Goal: Information Seeking & Learning: Learn about a topic

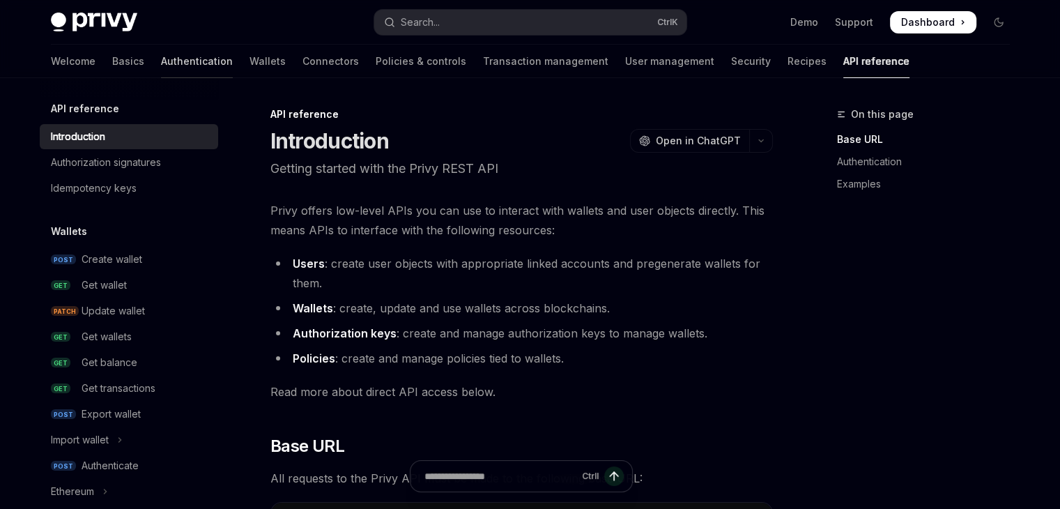
click at [161, 52] on link "Authentication" at bounding box center [197, 61] width 72 height 33
type textarea "*"
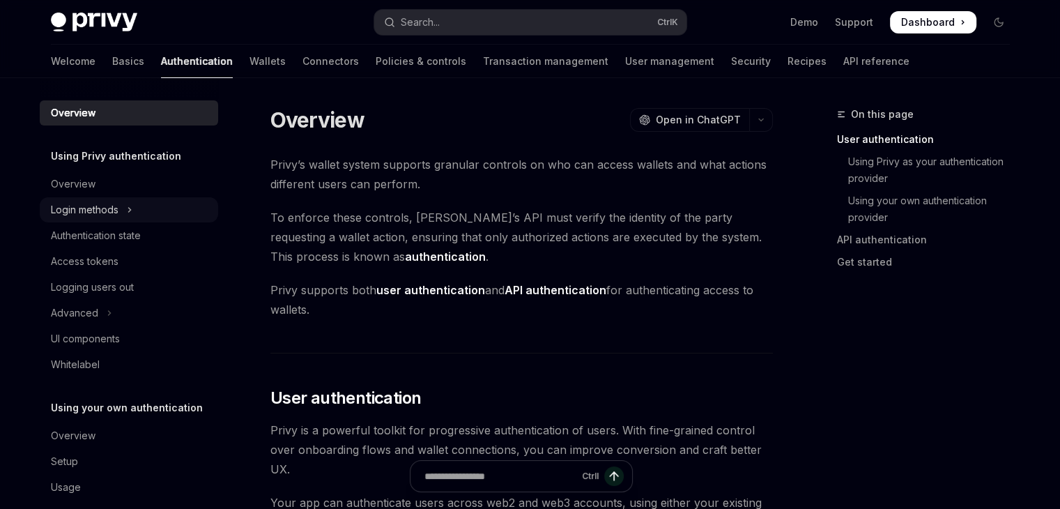
click at [106, 214] on div "Login methods" at bounding box center [85, 209] width 68 height 17
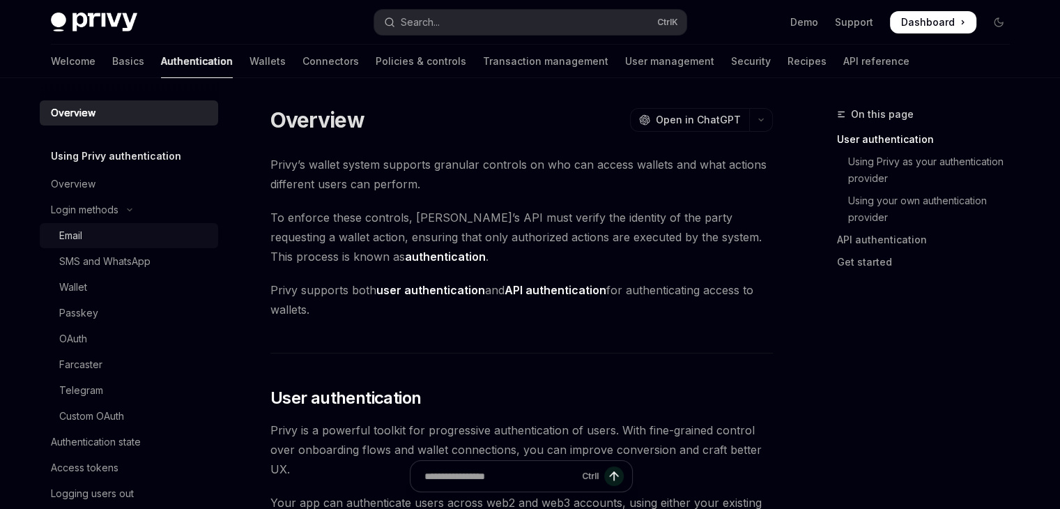
click at [98, 246] on link "Email" at bounding box center [129, 235] width 178 height 25
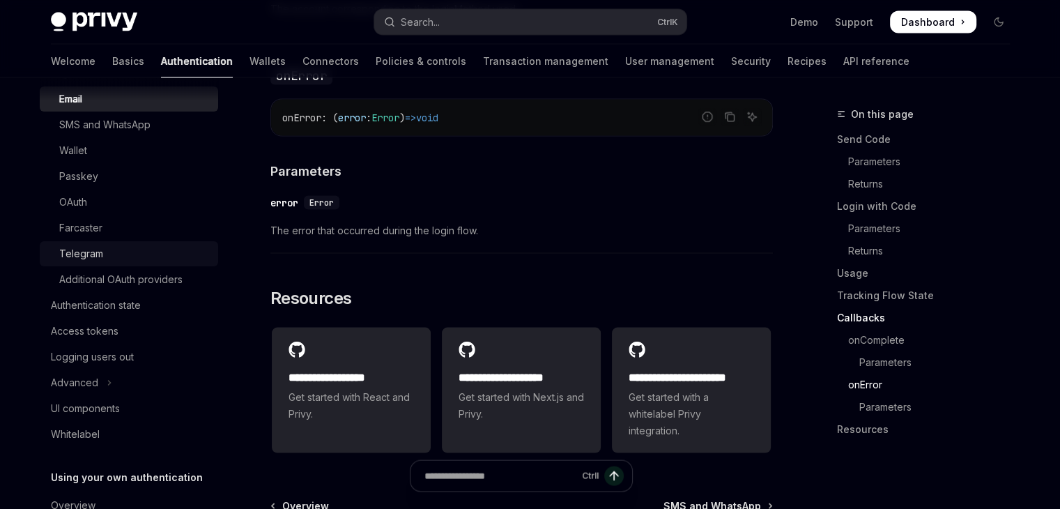
scroll to position [145, 0]
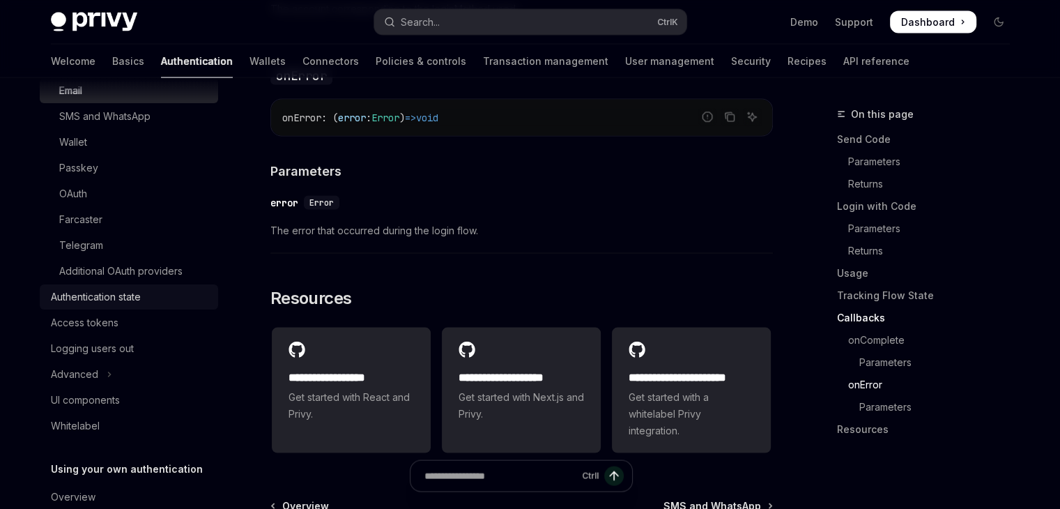
click at [151, 296] on div "Authentication state" at bounding box center [130, 297] width 159 height 17
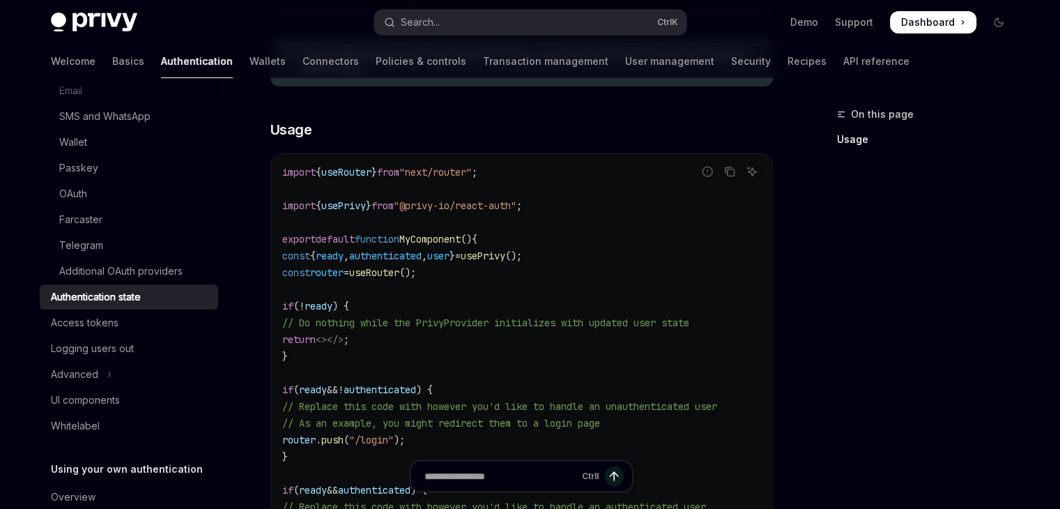
scroll to position [376, 0]
click at [108, 319] on div "Access tokens" at bounding box center [85, 322] width 68 height 17
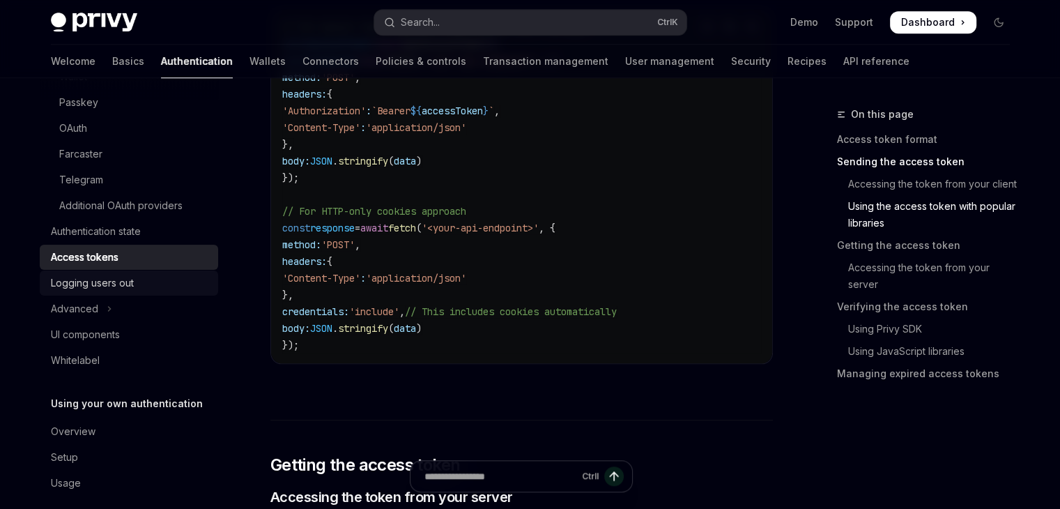
scroll to position [217, 0]
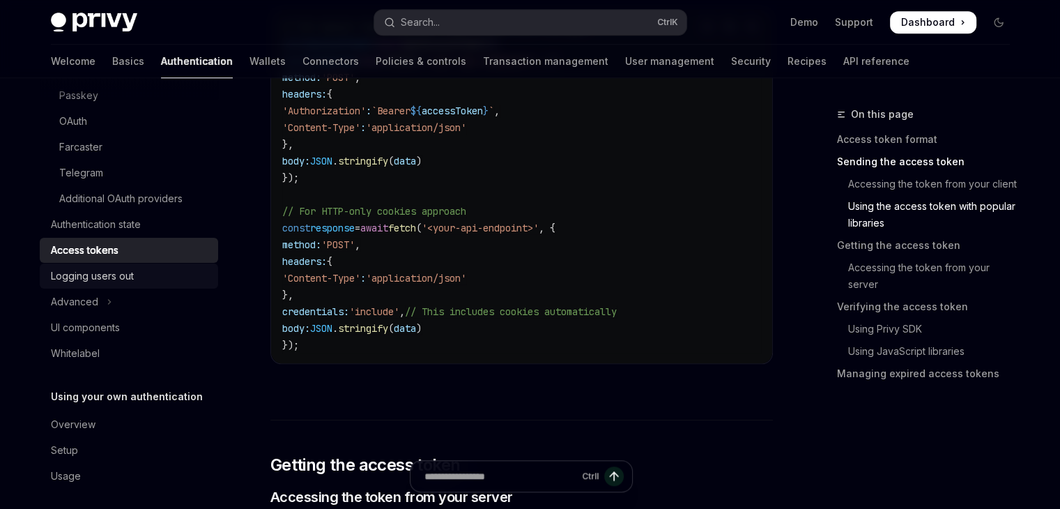
click at [115, 280] on div "Logging users out" at bounding box center [92, 276] width 83 height 17
type textarea "*"
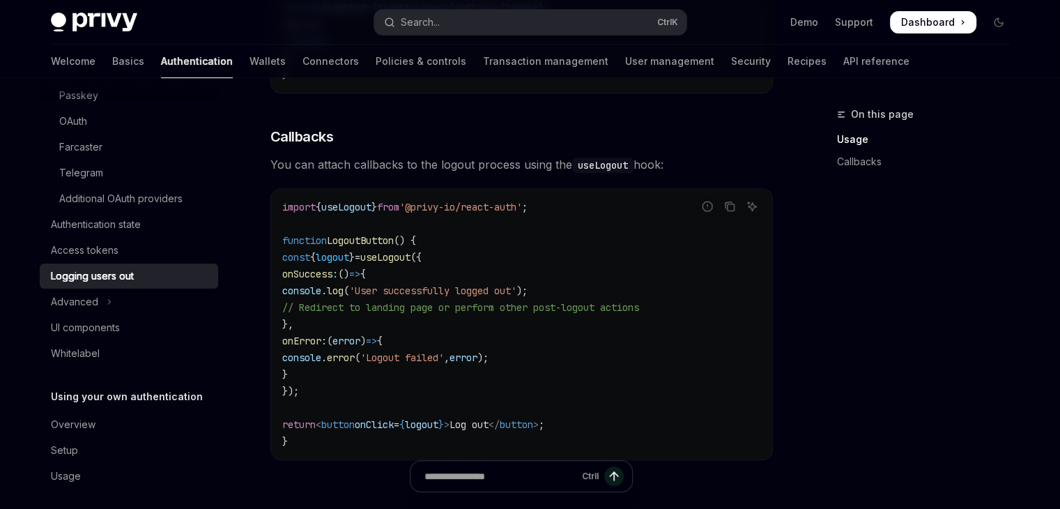
scroll to position [588, 0]
click at [123, 295] on button "Advanced" at bounding box center [129, 301] width 178 height 25
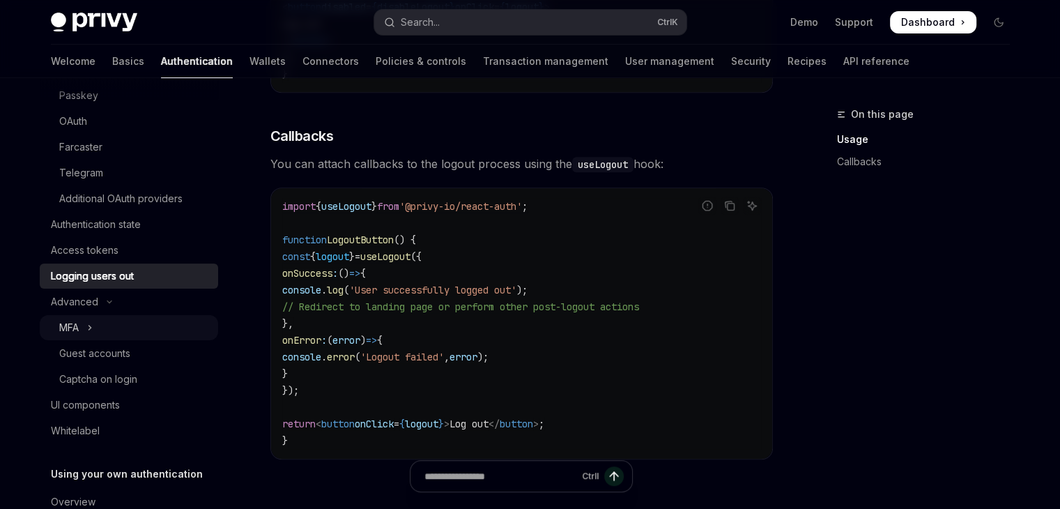
click at [95, 325] on button "MFA" at bounding box center [129, 327] width 178 height 25
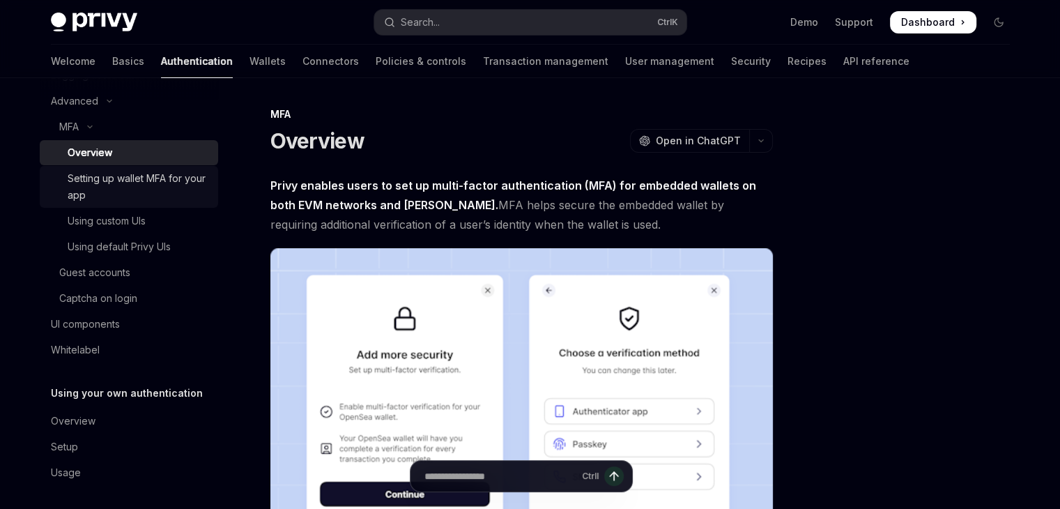
scroll to position [216, 0]
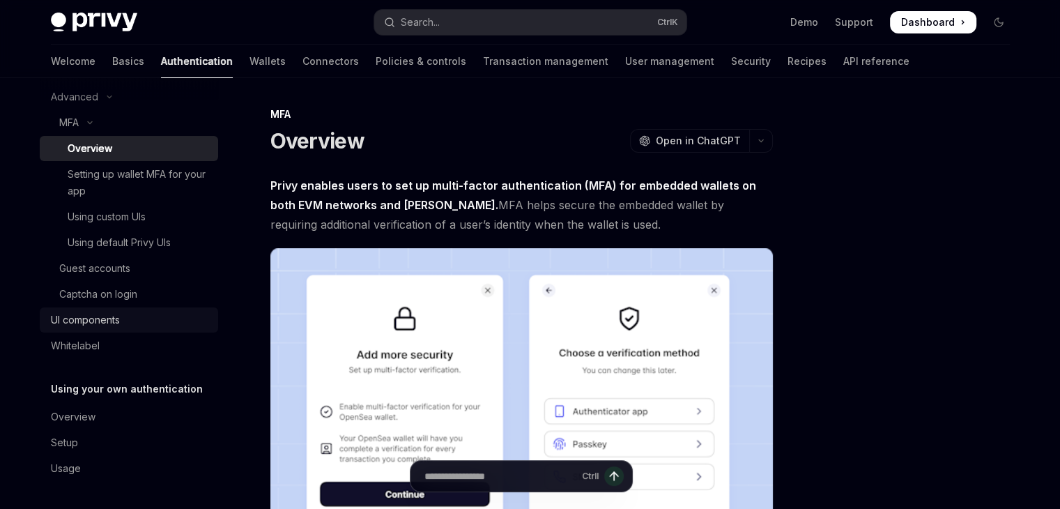
click at [92, 319] on div "UI components" at bounding box center [85, 320] width 69 height 17
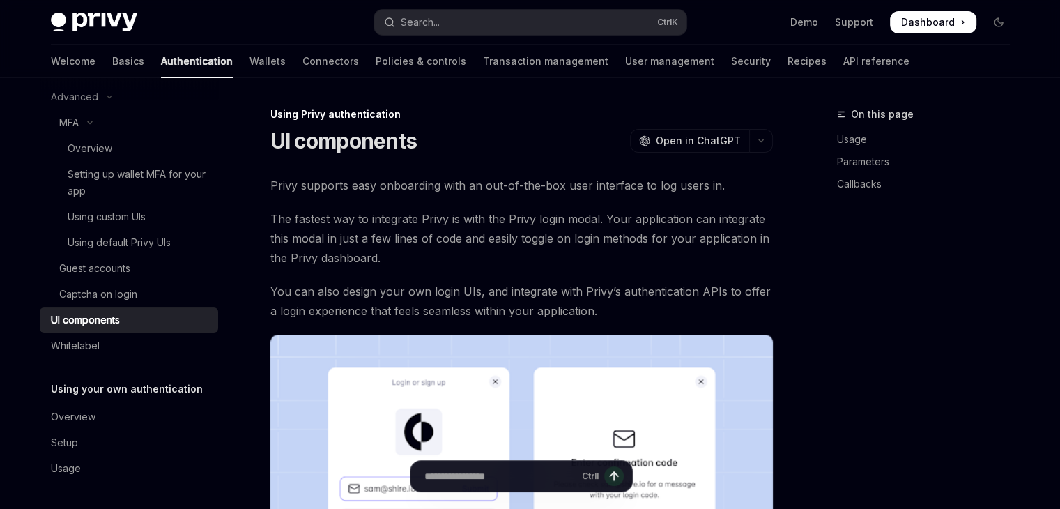
type textarea "*"
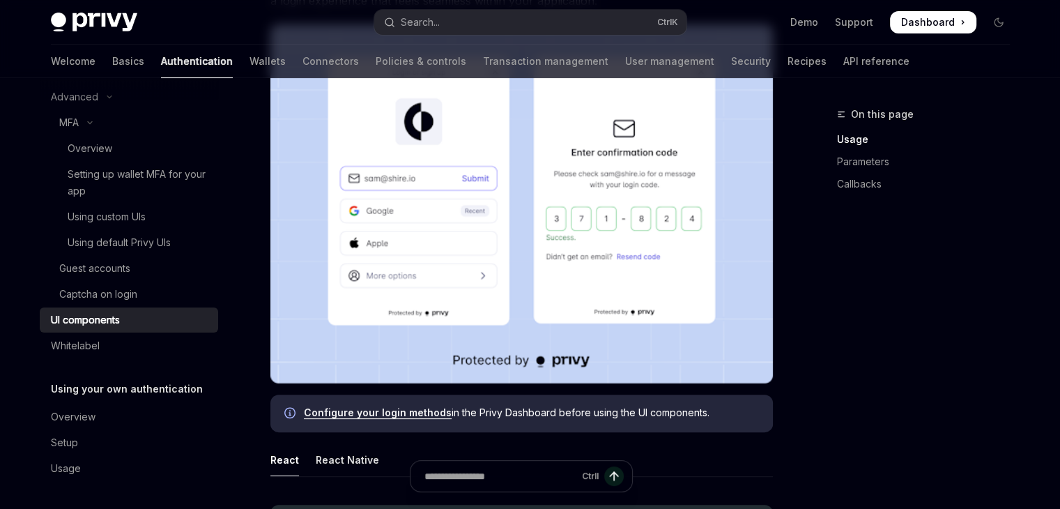
scroll to position [310, 0]
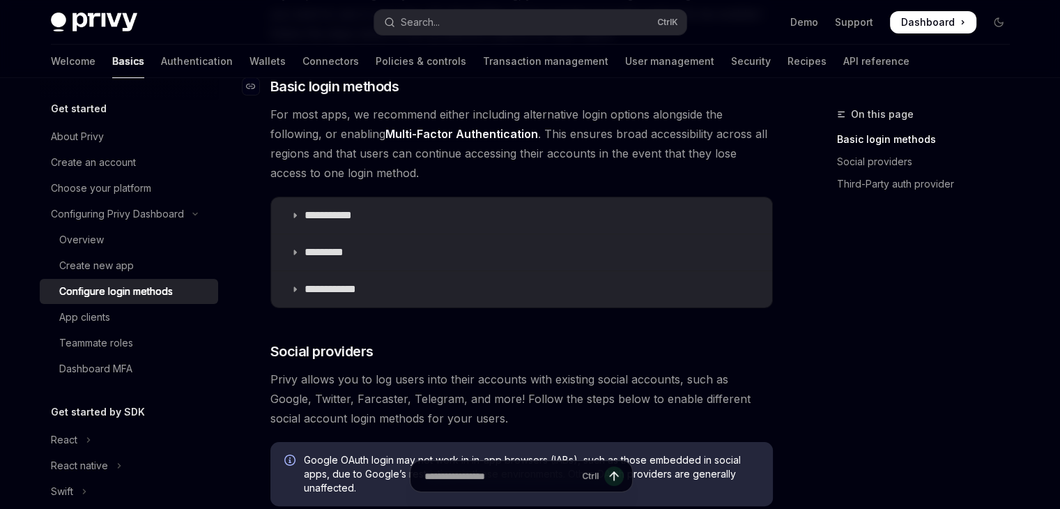
scroll to position [192, 0]
click at [333, 215] on p "**********" at bounding box center [334, 214] width 58 height 14
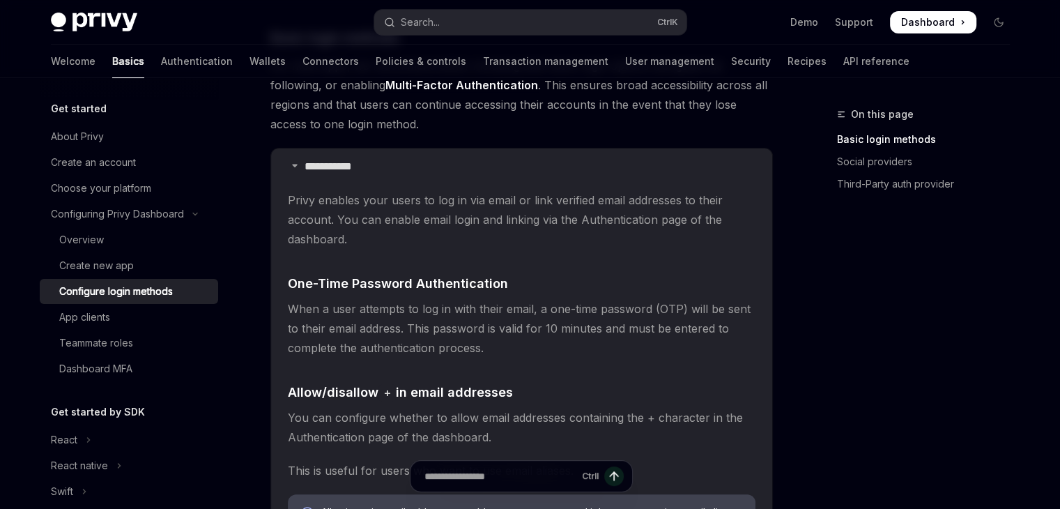
scroll to position [236, 0]
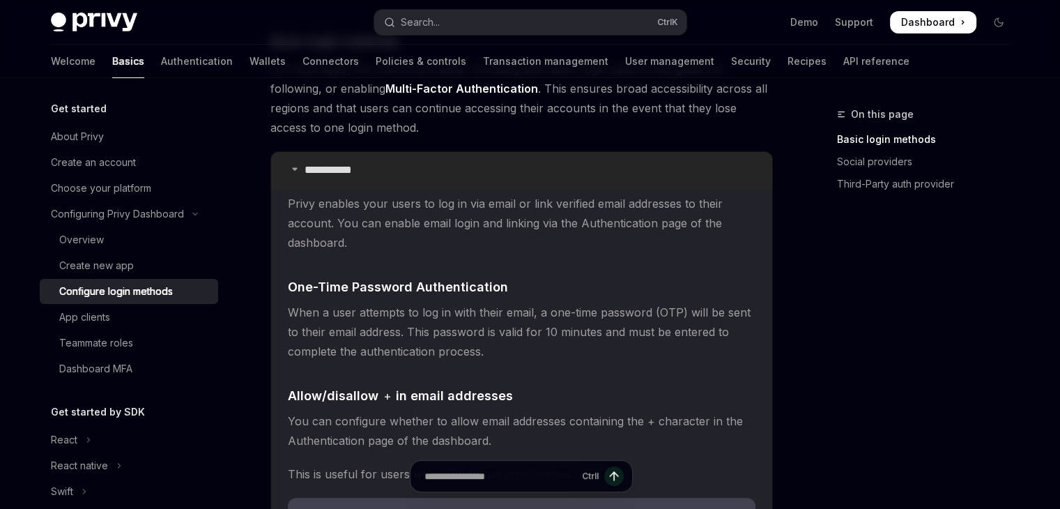
click at [321, 169] on p "**********" at bounding box center [334, 170] width 58 height 14
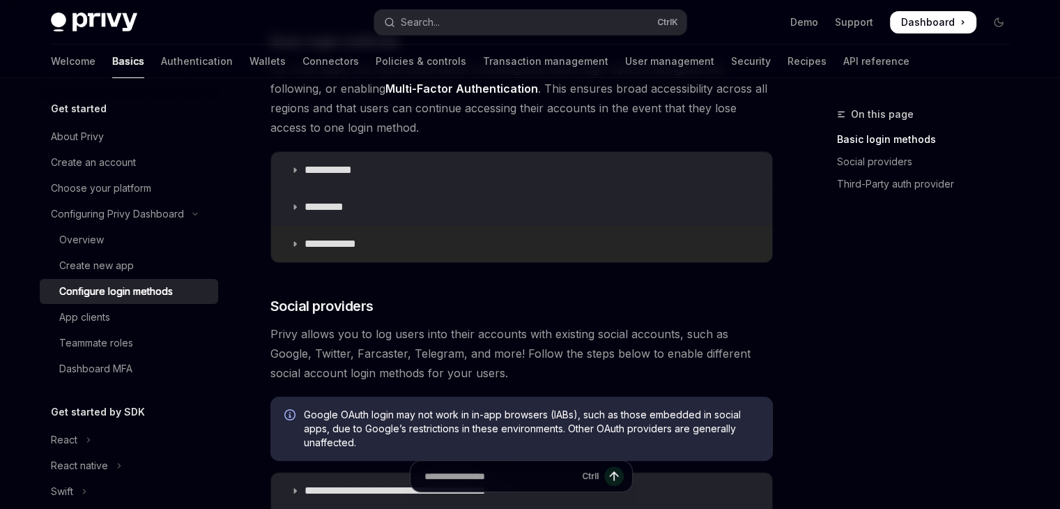
click at [332, 235] on summary "**********" at bounding box center [521, 244] width 501 height 36
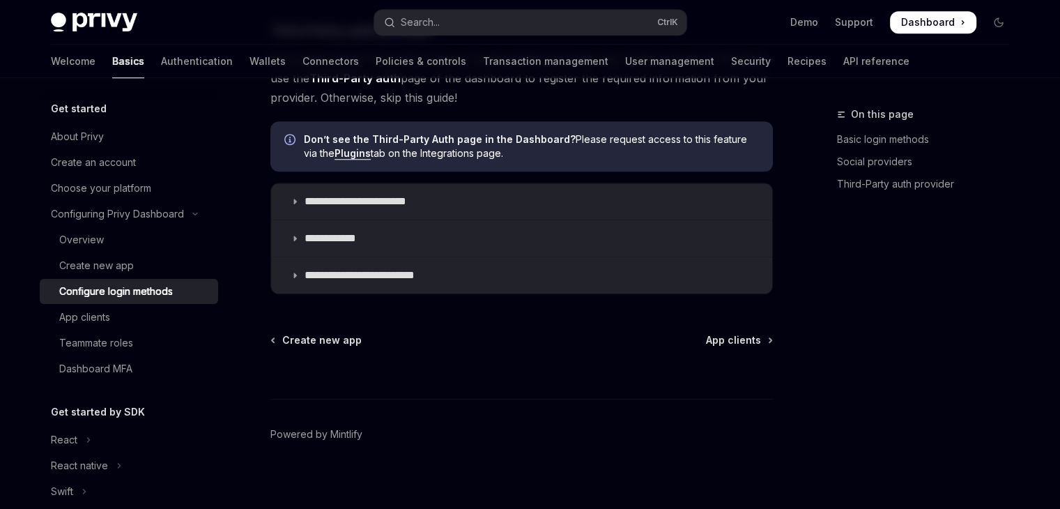
scroll to position [1241, 0]
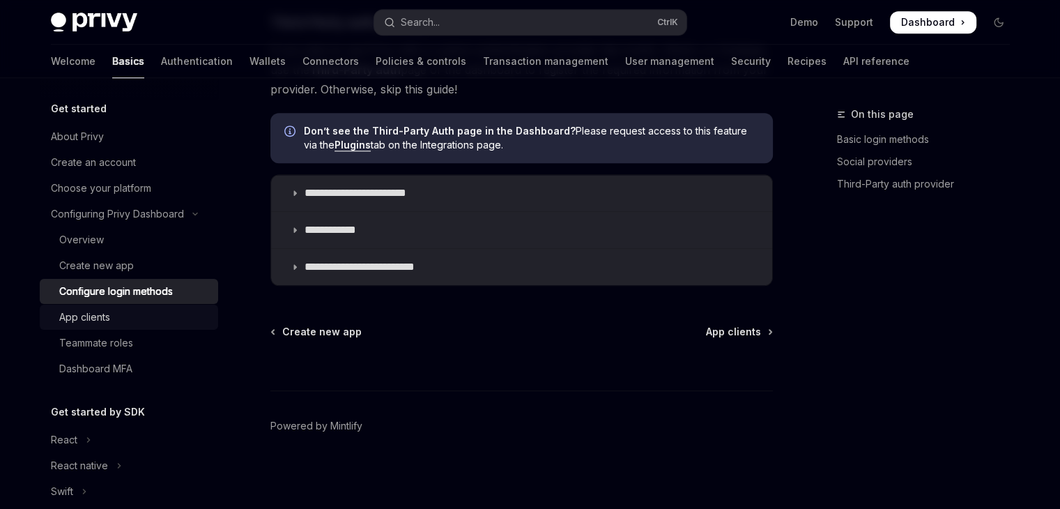
click at [118, 314] on div "App clients" at bounding box center [134, 317] width 151 height 17
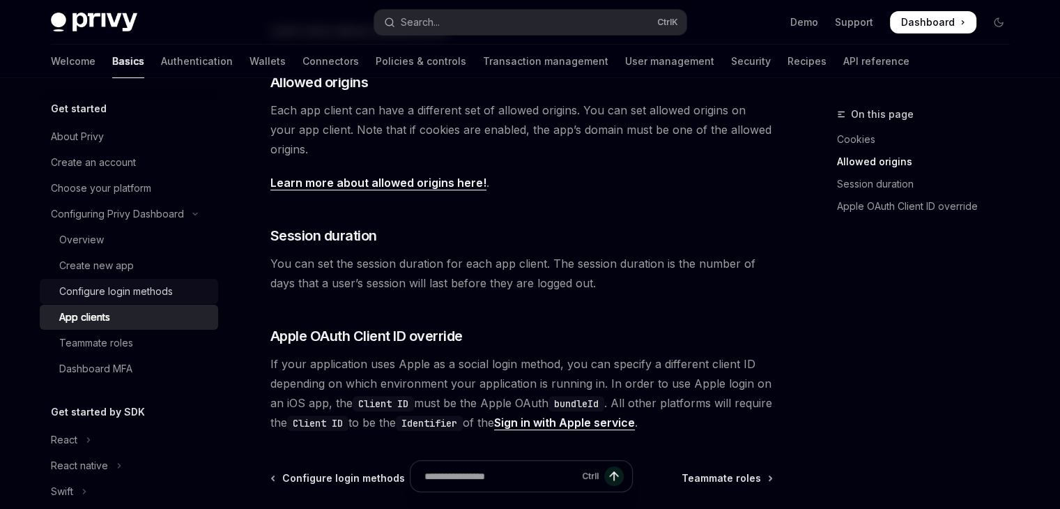
scroll to position [494, 0]
click at [114, 180] on div "Choose your platform" at bounding box center [101, 188] width 100 height 17
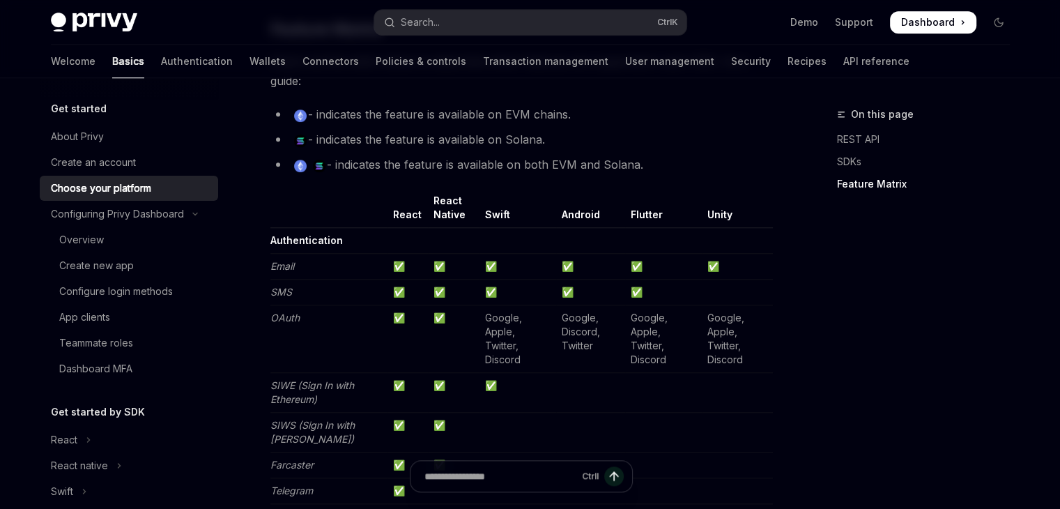
scroll to position [1335, 0]
click at [119, 341] on div "Teammate roles" at bounding box center [96, 343] width 74 height 17
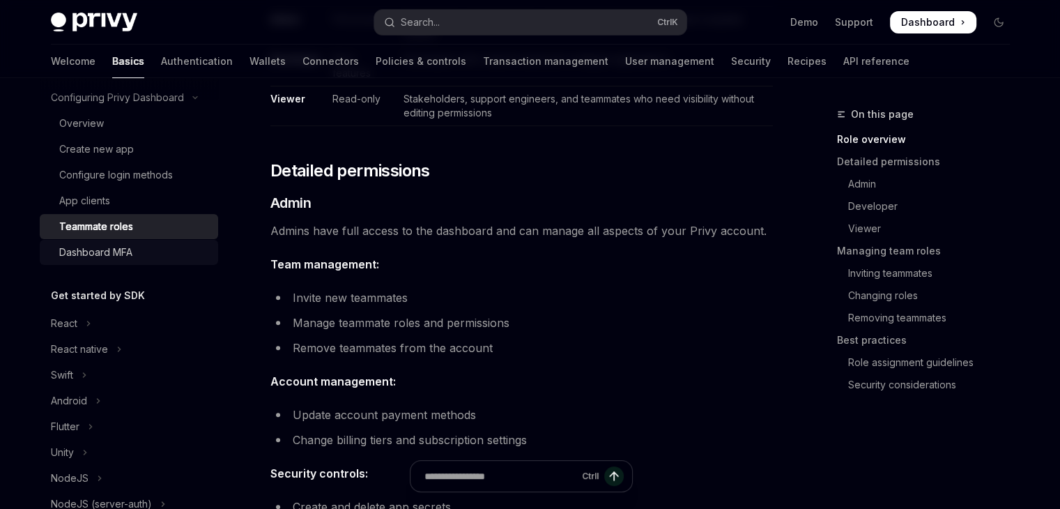
scroll to position [117, 0]
click at [70, 314] on div "React" at bounding box center [64, 322] width 26 height 17
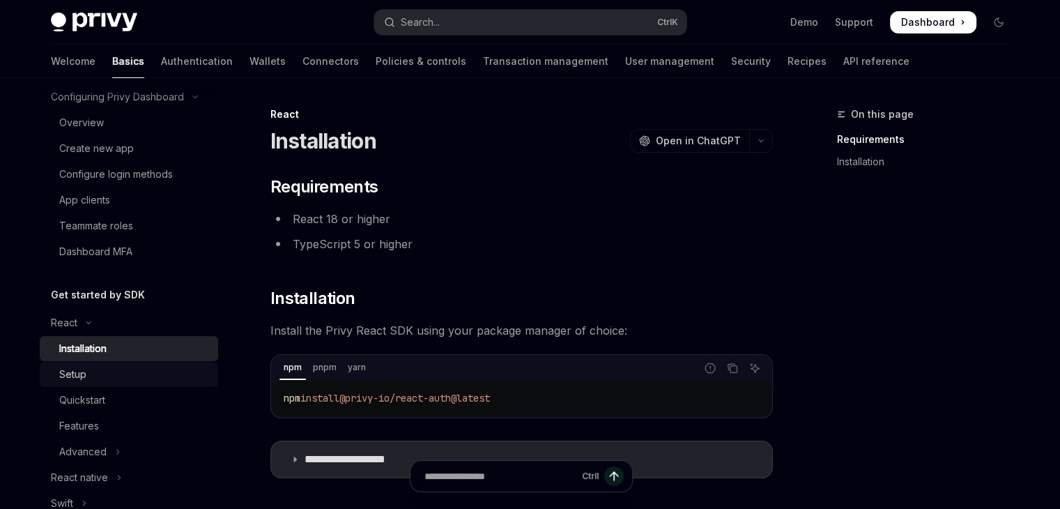
click at [100, 381] on div "Setup" at bounding box center [134, 374] width 151 height 17
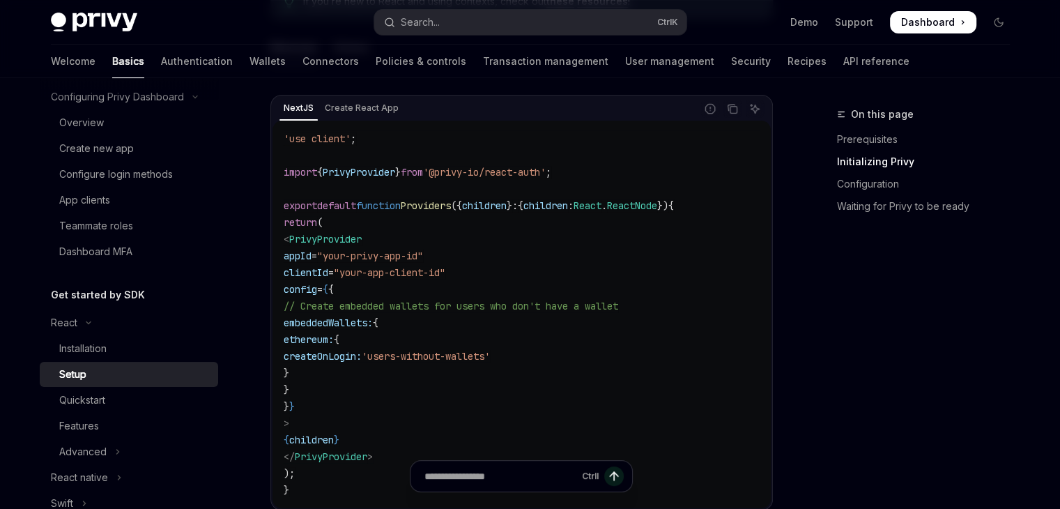
scroll to position [470, 0]
click at [137, 402] on div "Quickstart" at bounding box center [134, 400] width 151 height 17
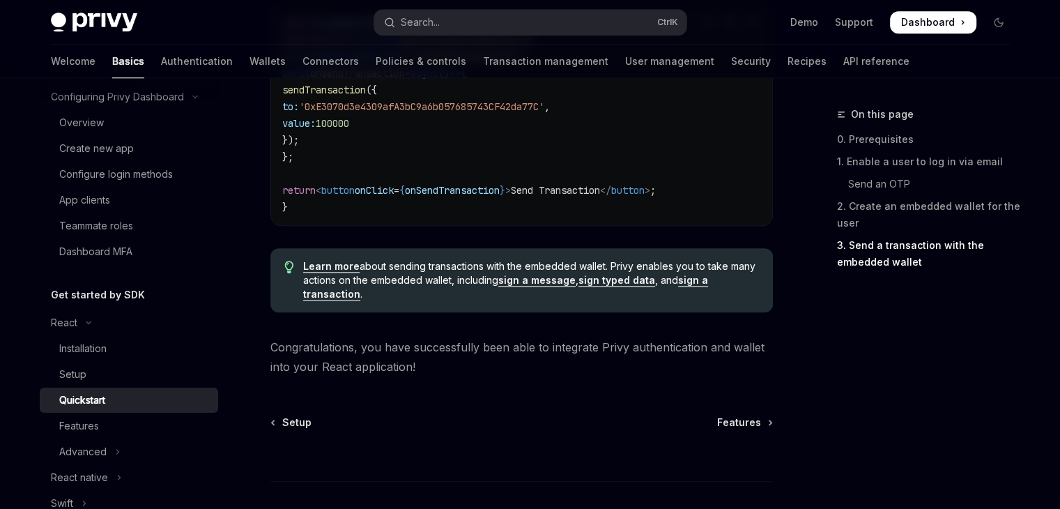
scroll to position [1465, 0]
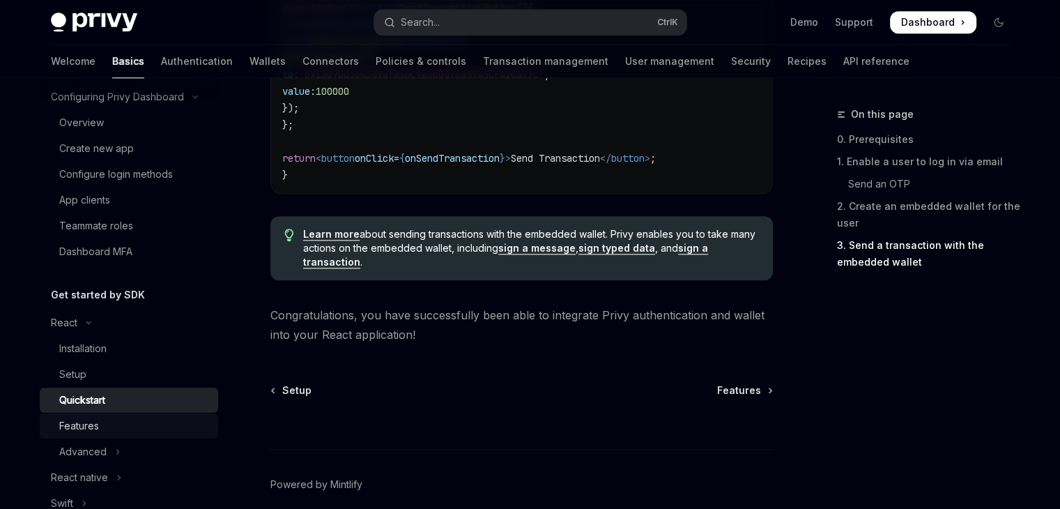
click at [128, 419] on div "Features" at bounding box center [134, 426] width 151 height 17
type textarea "*"
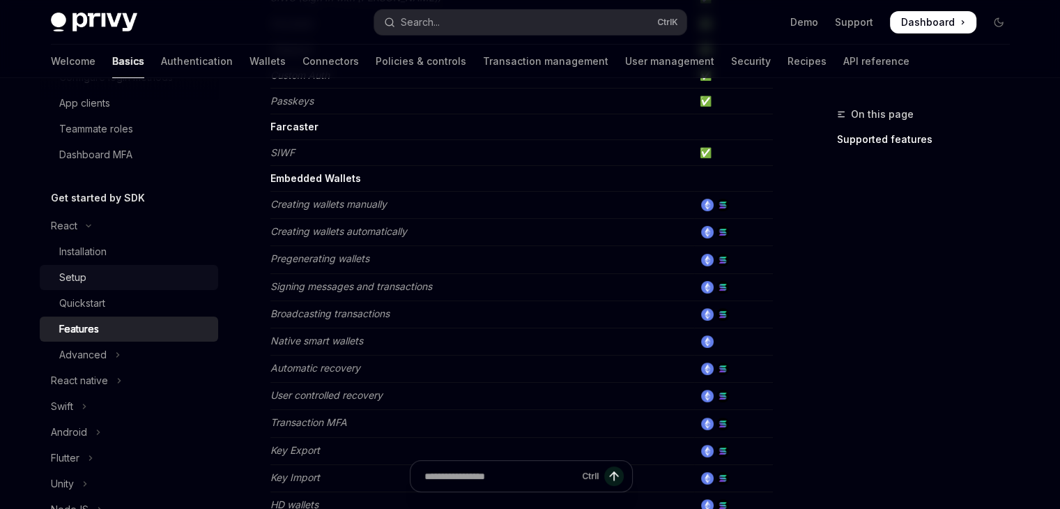
scroll to position [215, 0]
click at [117, 305] on div "Quickstart" at bounding box center [134, 302] width 151 height 17
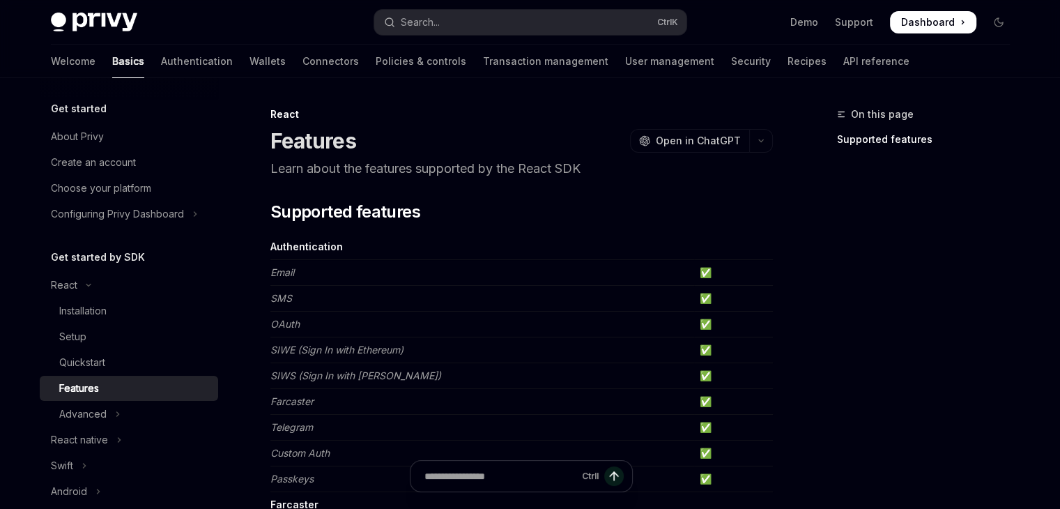
click at [107, 387] on div "Features" at bounding box center [134, 388] width 151 height 17
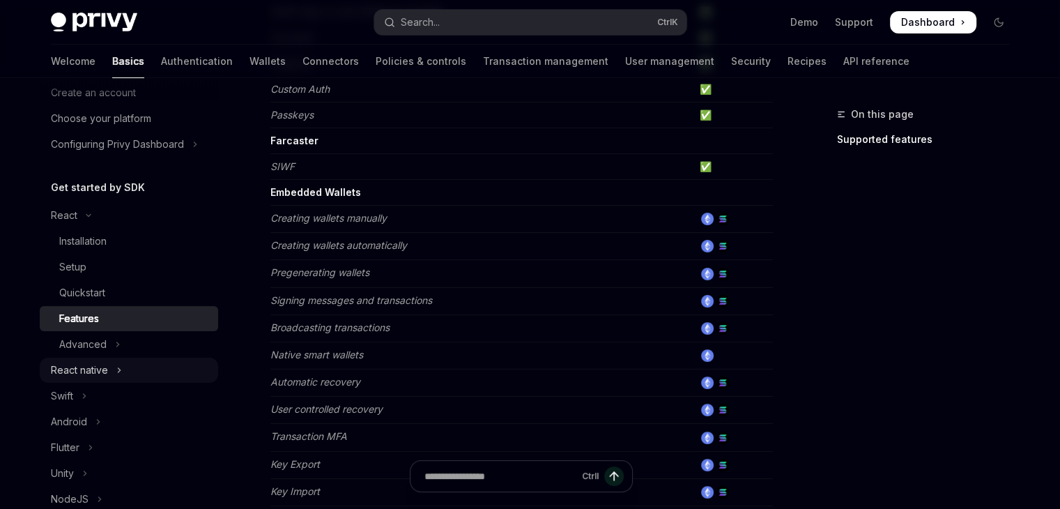
scroll to position [74, 0]
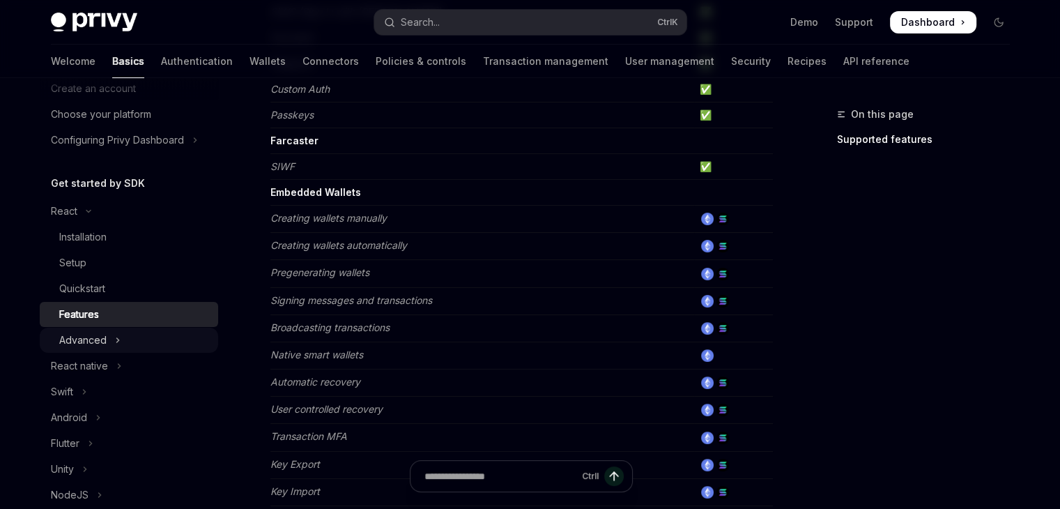
click at [106, 341] on button "Advanced" at bounding box center [129, 340] width 178 height 25
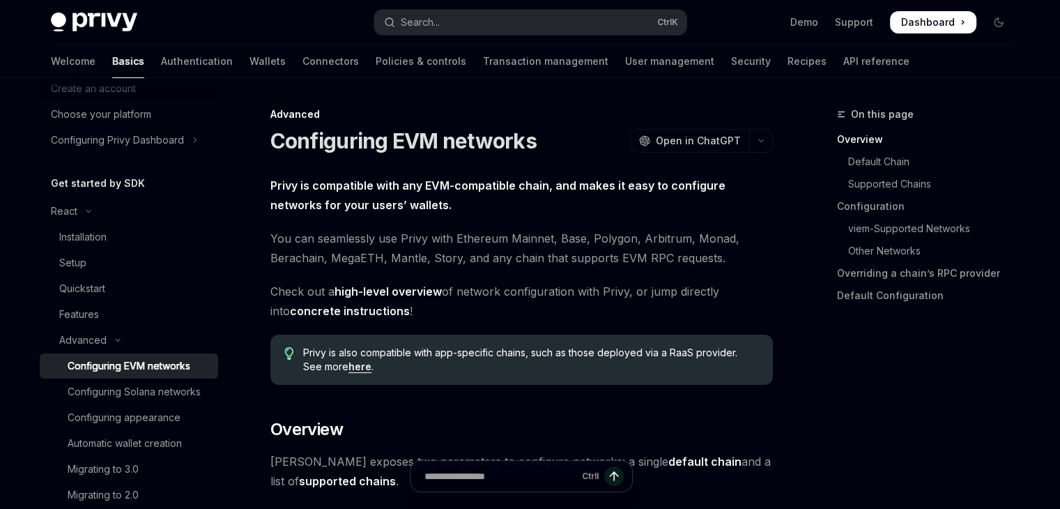
click at [113, 362] on div "Configuring EVM networks" at bounding box center [129, 366] width 123 height 17
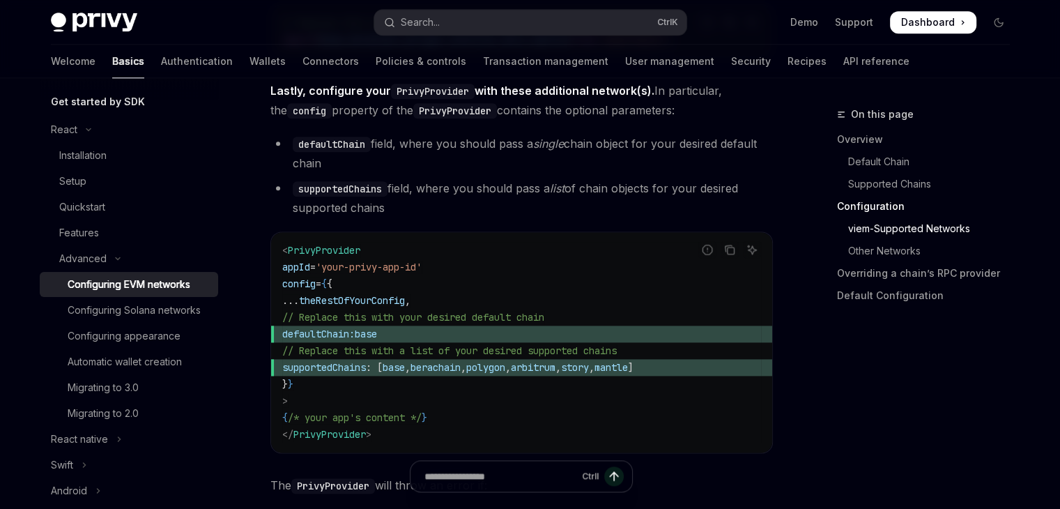
scroll to position [162, 0]
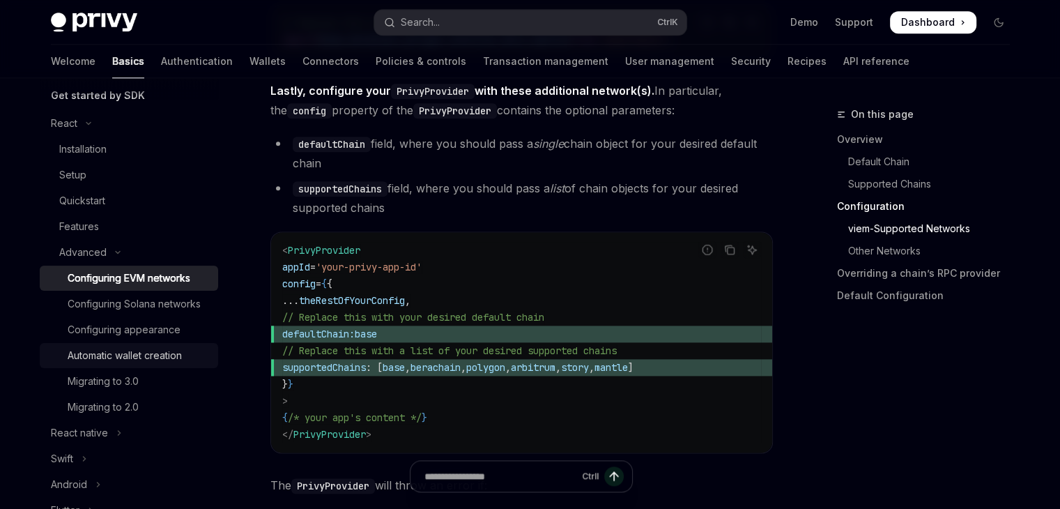
click at [135, 364] on div "Automatic wallet creation" at bounding box center [125, 355] width 114 height 17
type textarea "*"
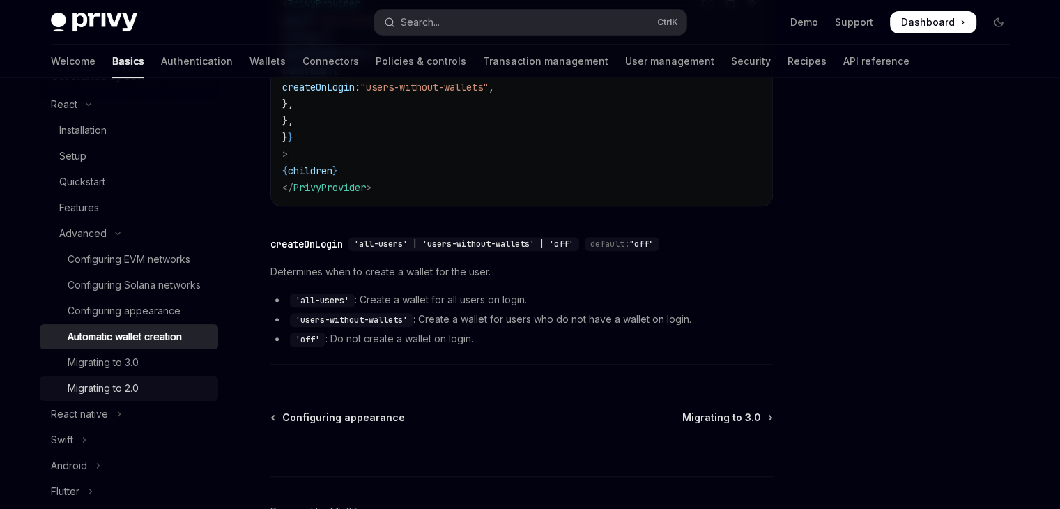
scroll to position [161, 0]
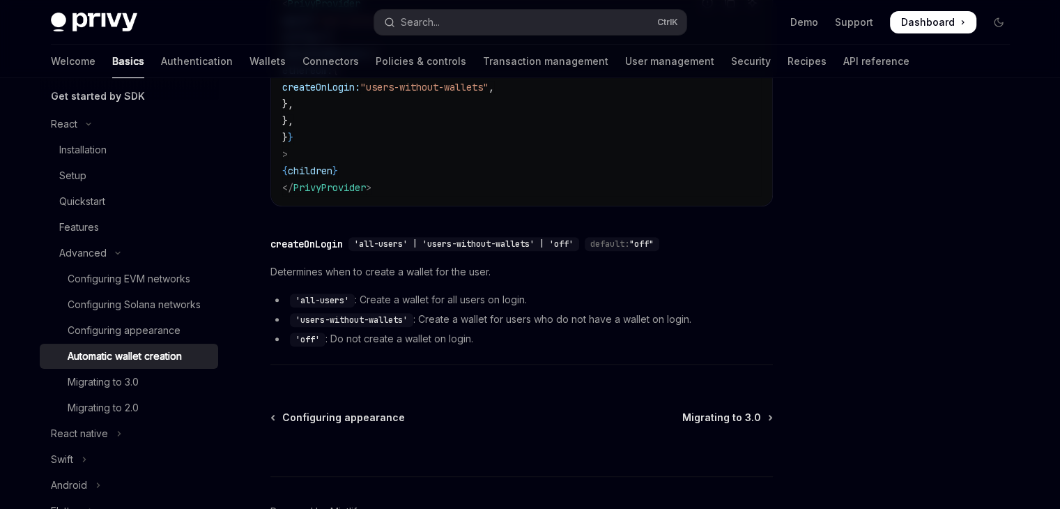
click at [935, 13] on span at bounding box center [933, 22] width 86 height 22
